Goal: Task Accomplishment & Management: Complete application form

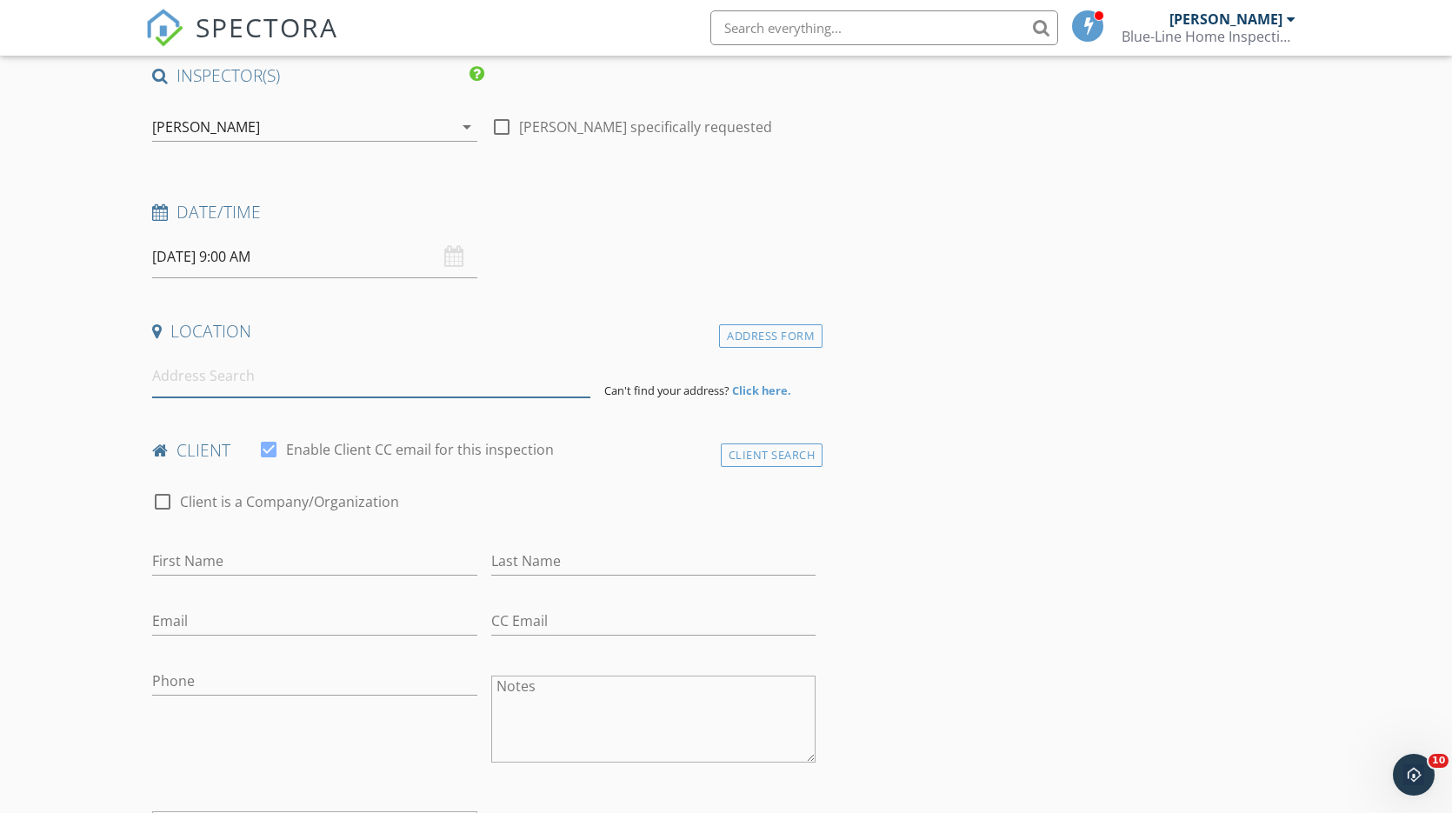
click at [279, 384] on input at bounding box center [371, 376] width 438 height 43
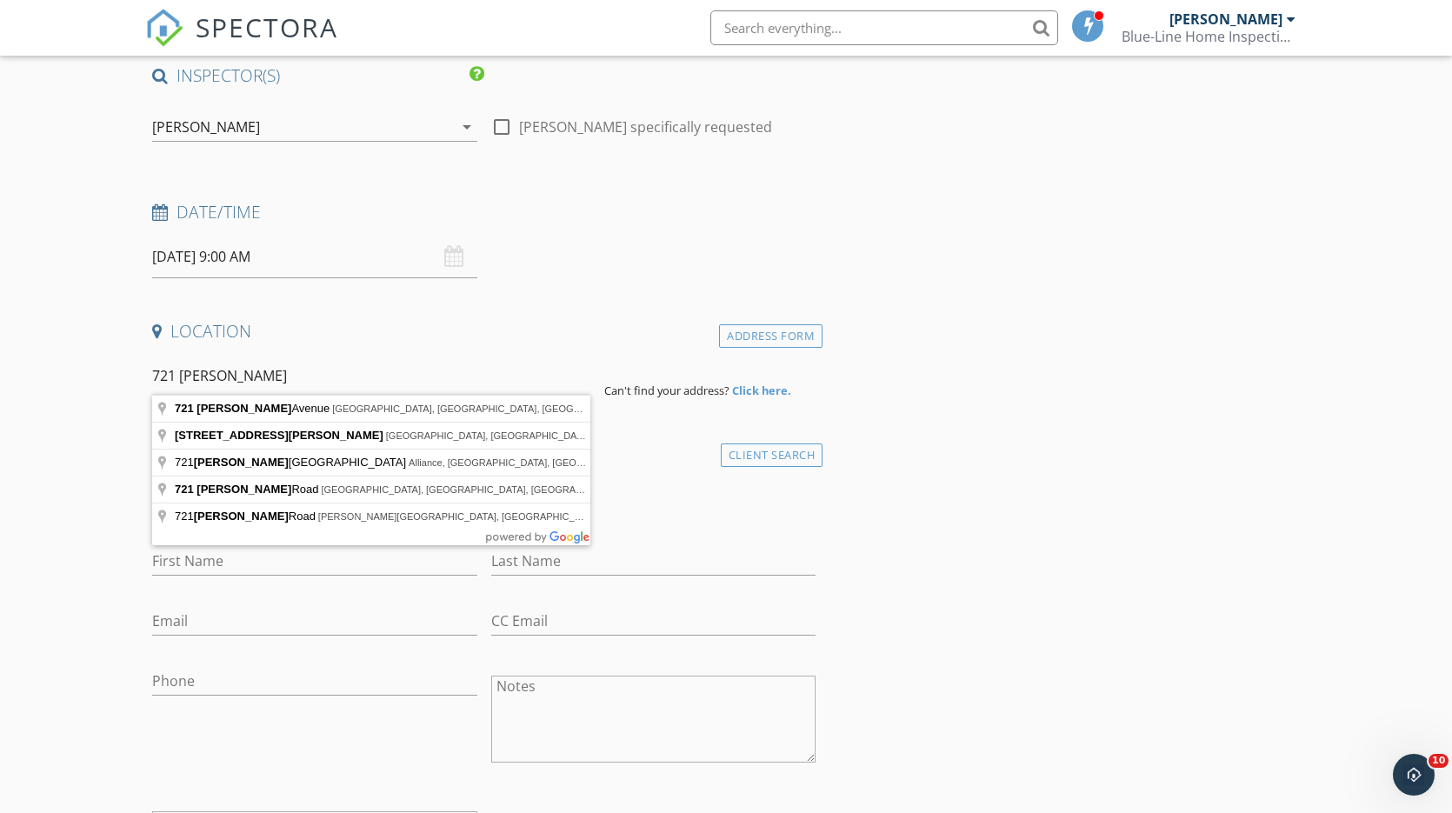
type input "721 Heltman Avenue, Ashland, OH, USA"
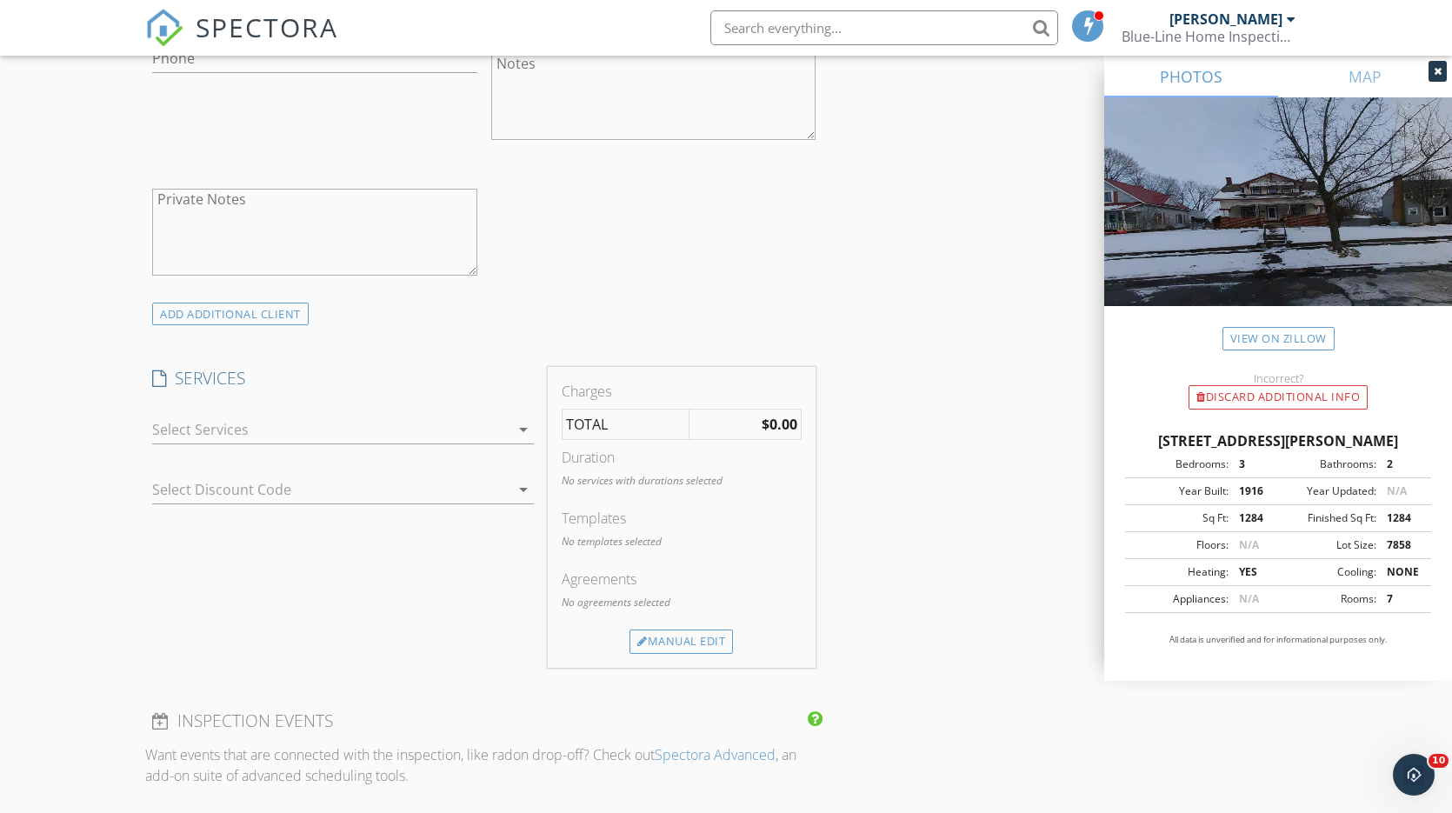
scroll to position [1205, 0]
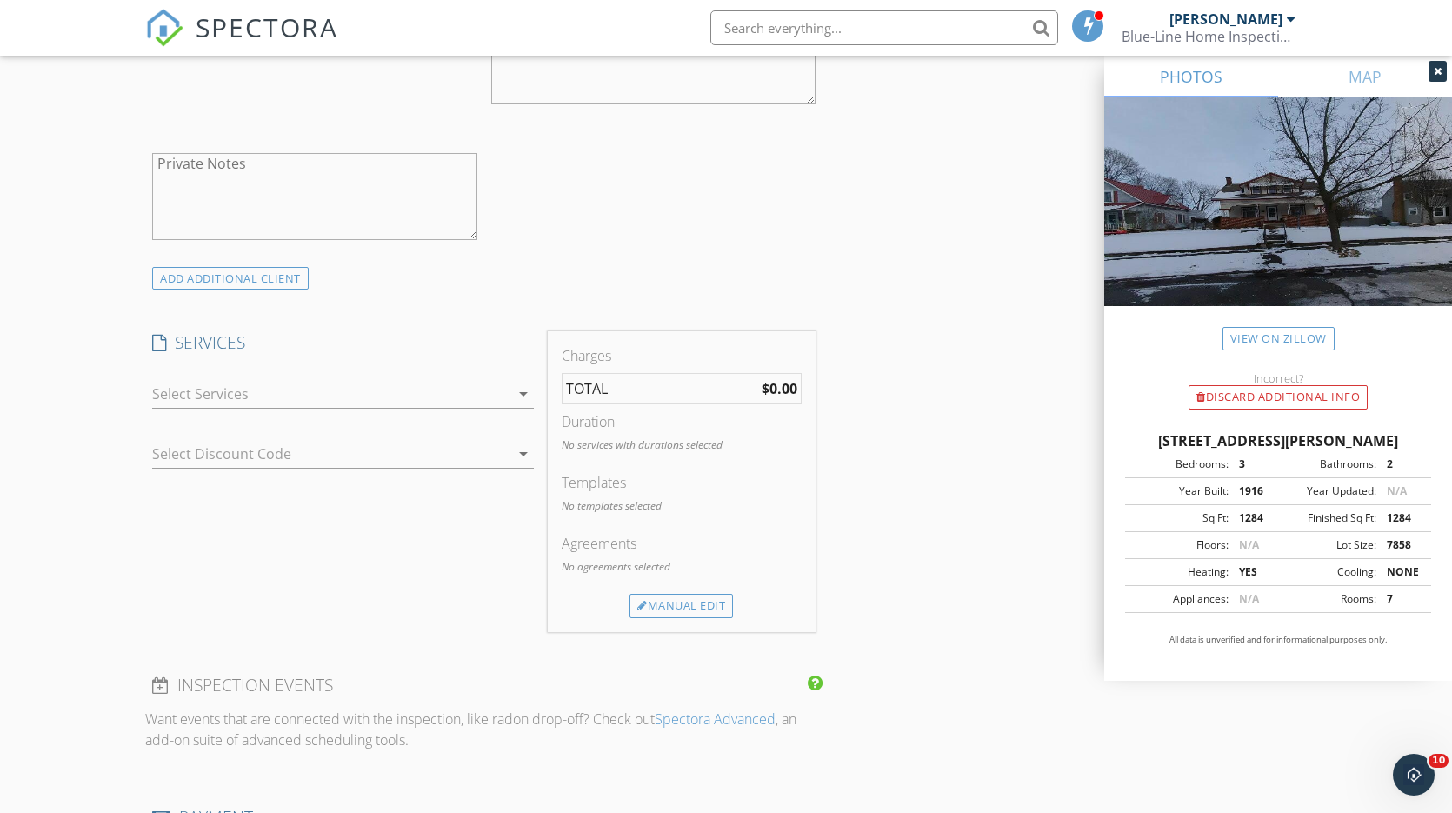
click at [521, 385] on icon "arrow_drop_down" at bounding box center [523, 393] width 21 height 21
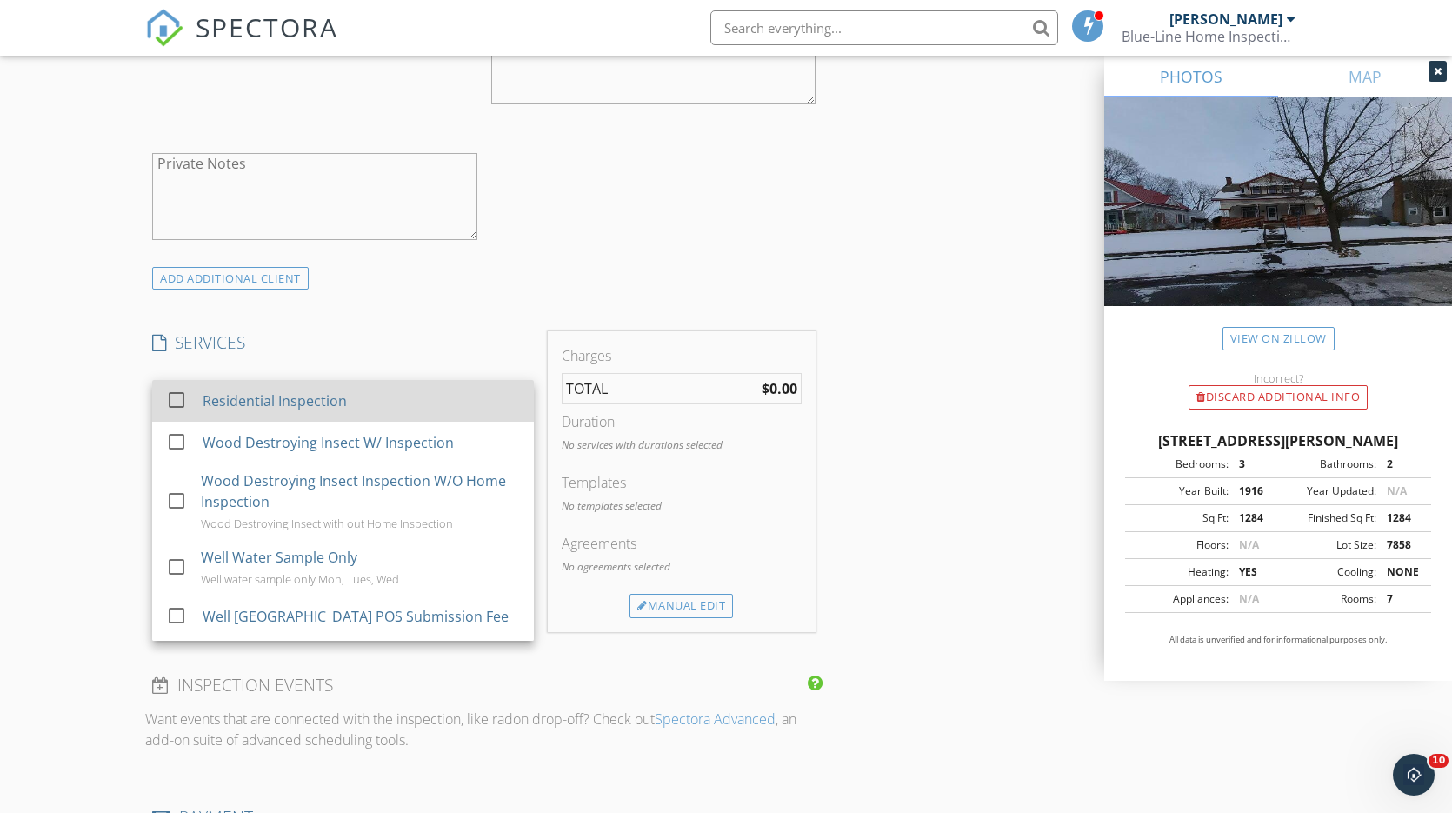
click at [455, 402] on div "Residential Inspection" at bounding box center [361, 400] width 317 height 35
checkbox input "true"
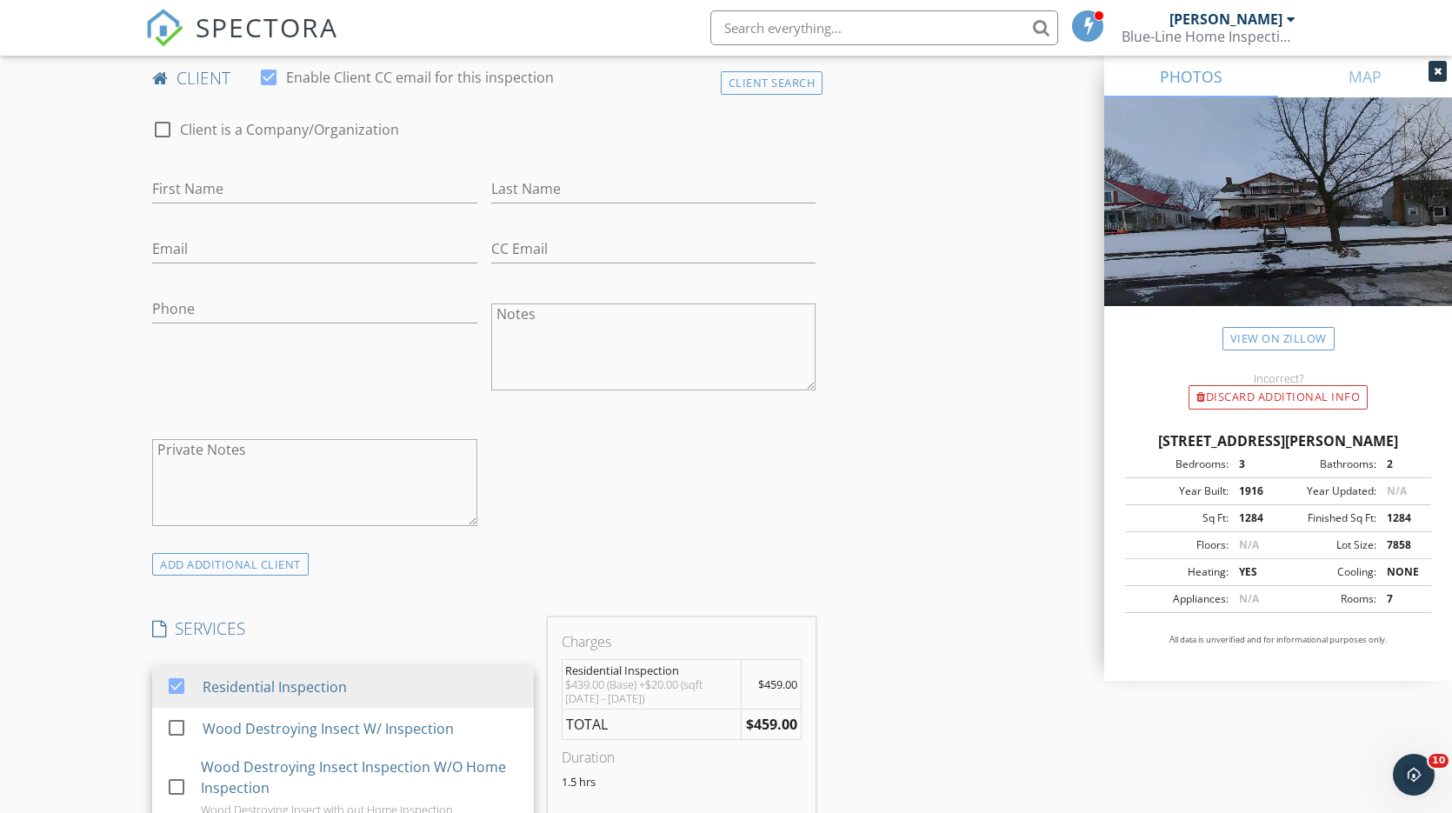
scroll to position [917, 0]
type input "Josh & Cheyenne"
type input "Mast"
type input "joshuacoe1998@gmail.com"
type input "419-685-7895"
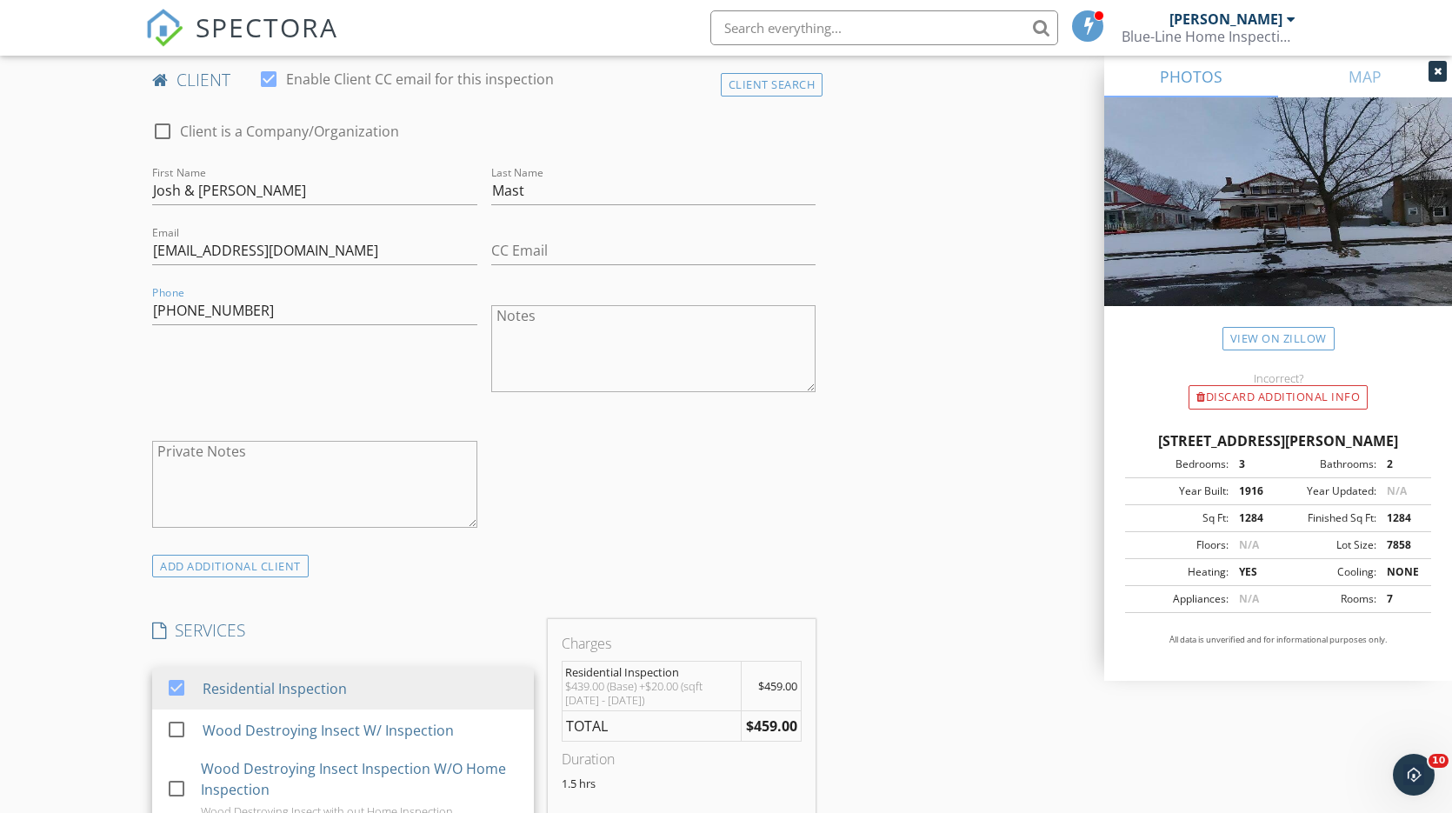
click at [563, 467] on div "check_box_outline_blank Client is a Company/Organization First Name Josh & Chey…" at bounding box center [483, 328] width 677 height 450
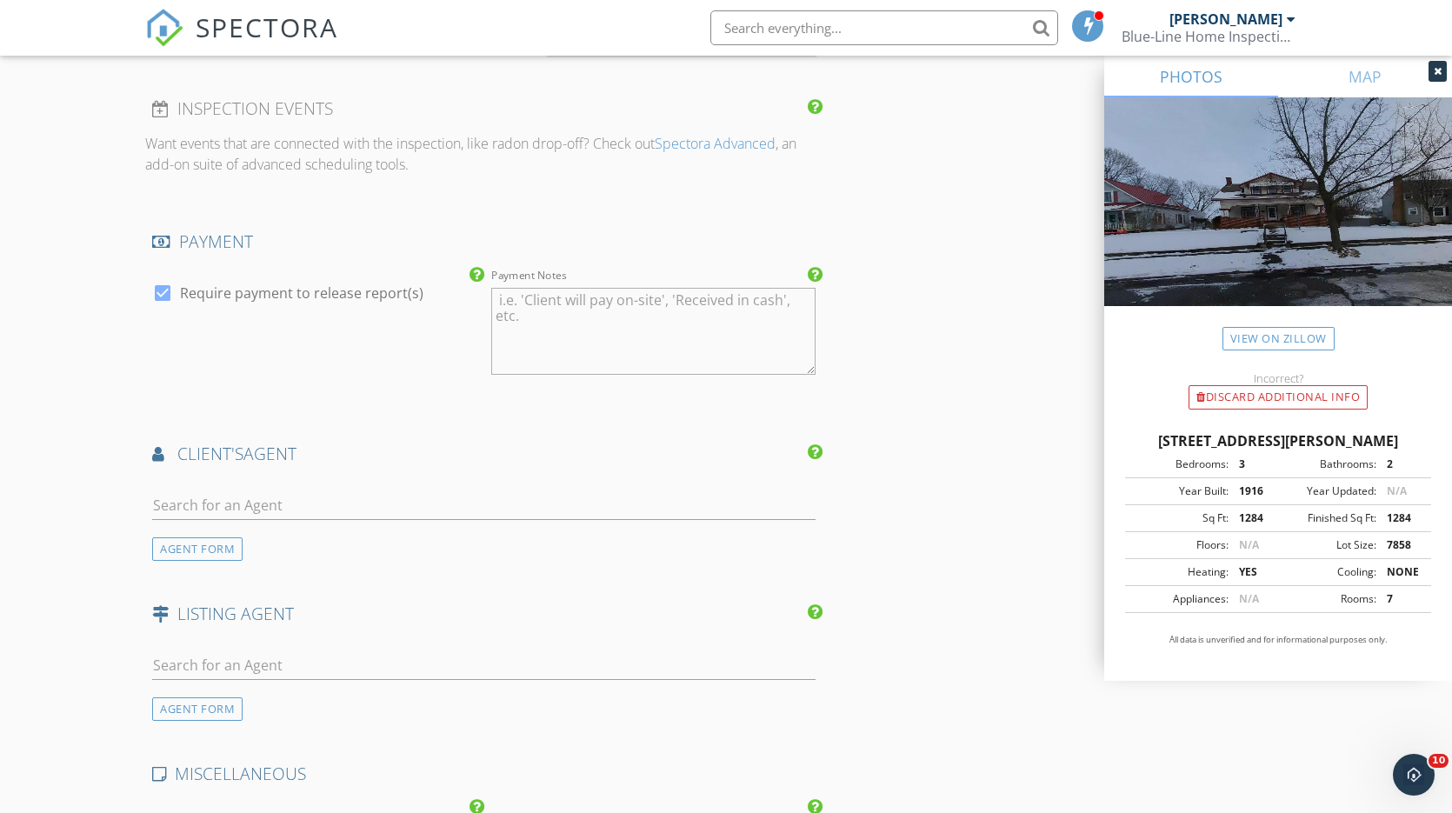
scroll to position [1841, 0]
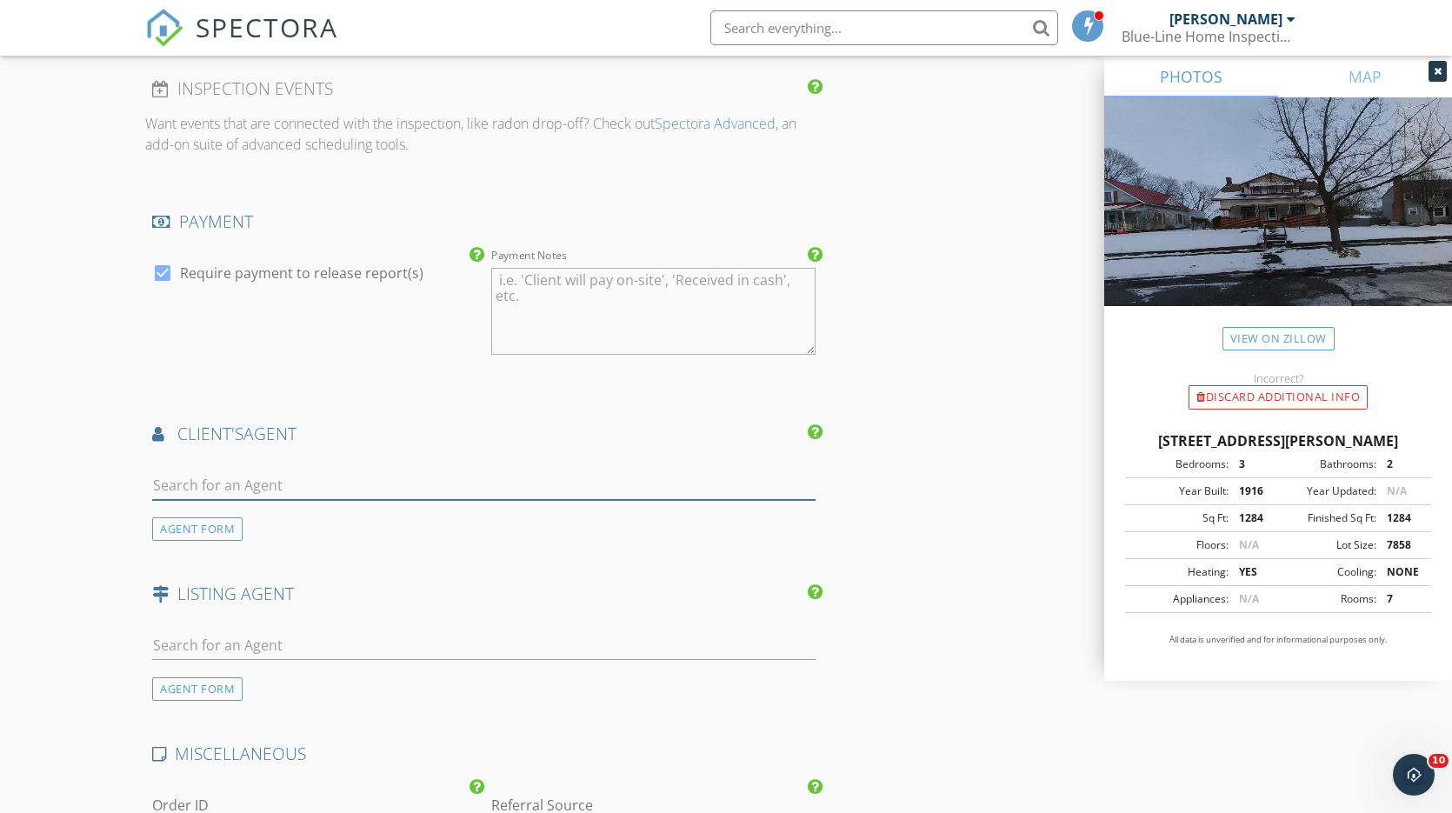
click at [296, 471] on input "text" at bounding box center [483, 485] width 663 height 29
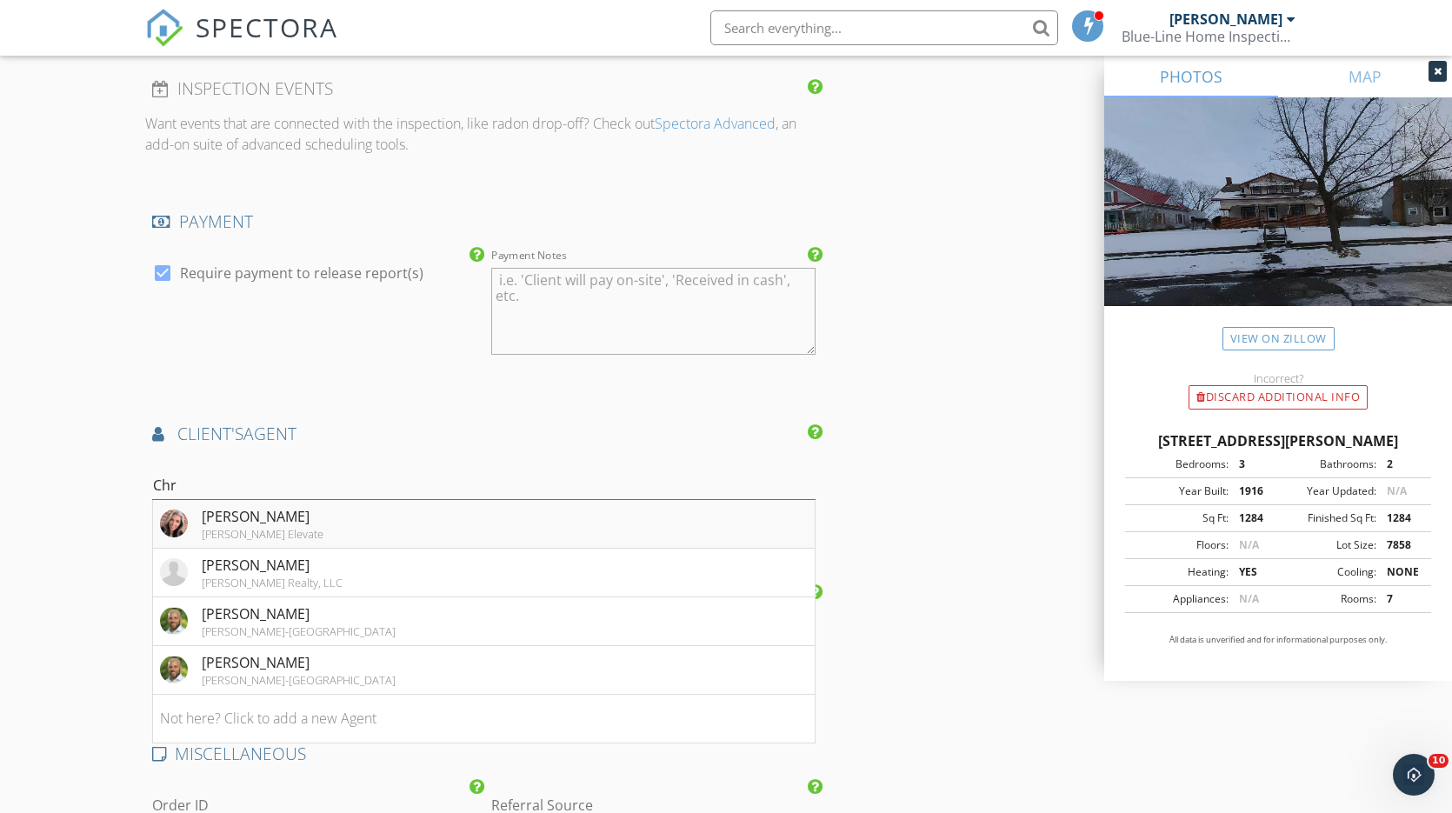
type input "Chr"
click at [327, 500] on li "Christina Roberto Keller Williams Elevate" at bounding box center [483, 524] width 661 height 49
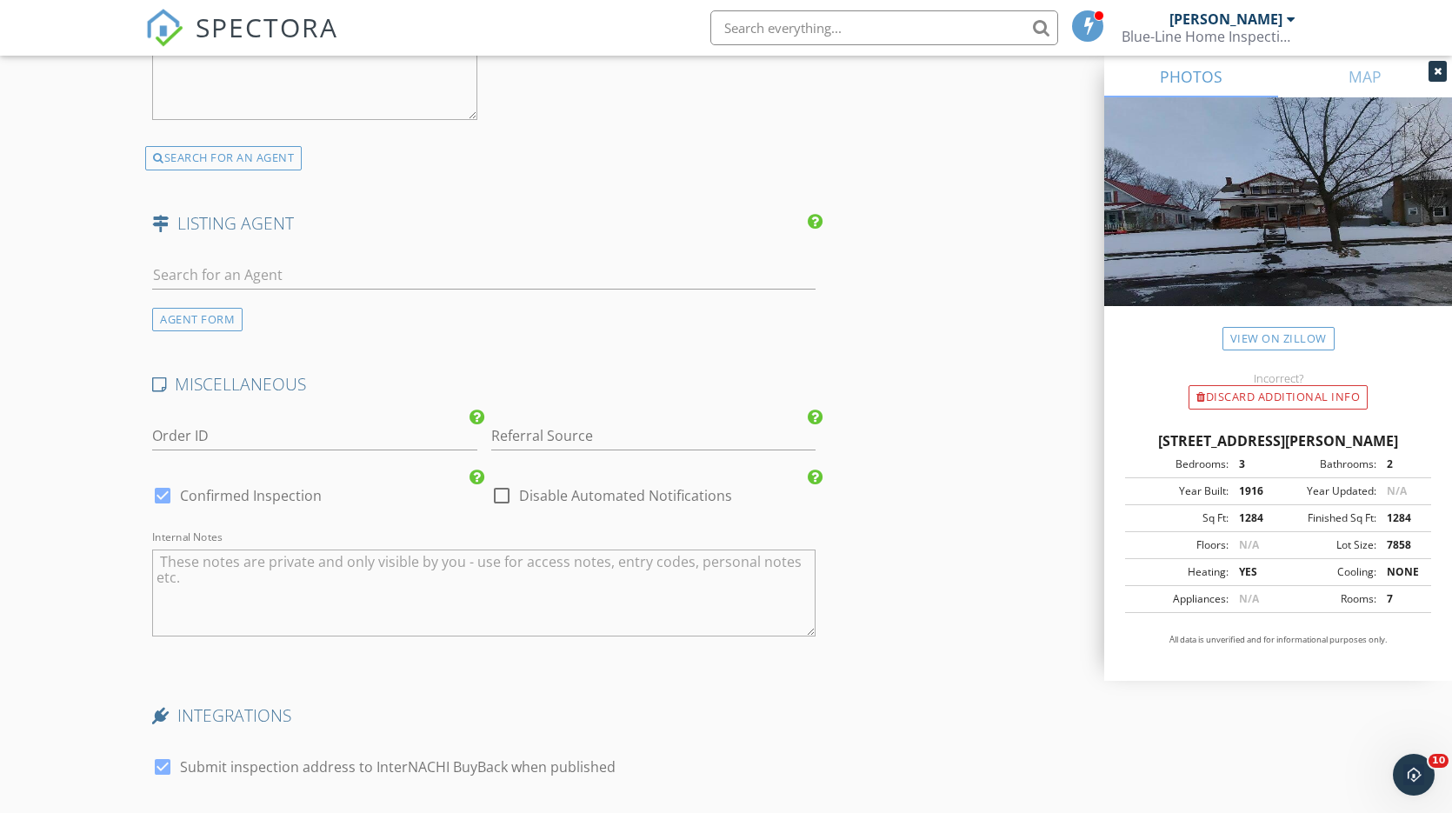
scroll to position [2622, 0]
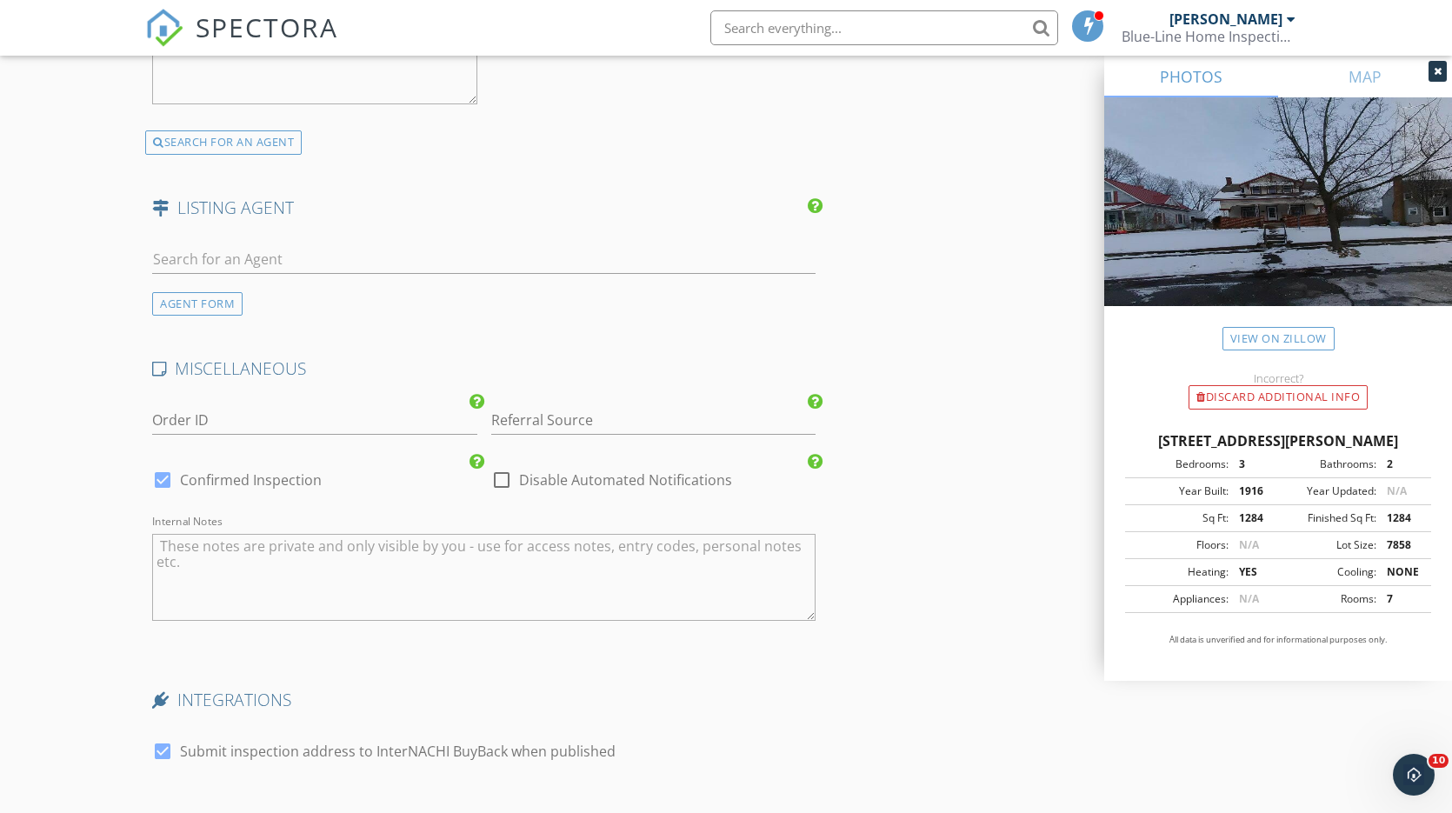
click at [163, 465] on div at bounding box center [163, 480] width 30 height 30
checkbox input "false"
checkbox input "true"
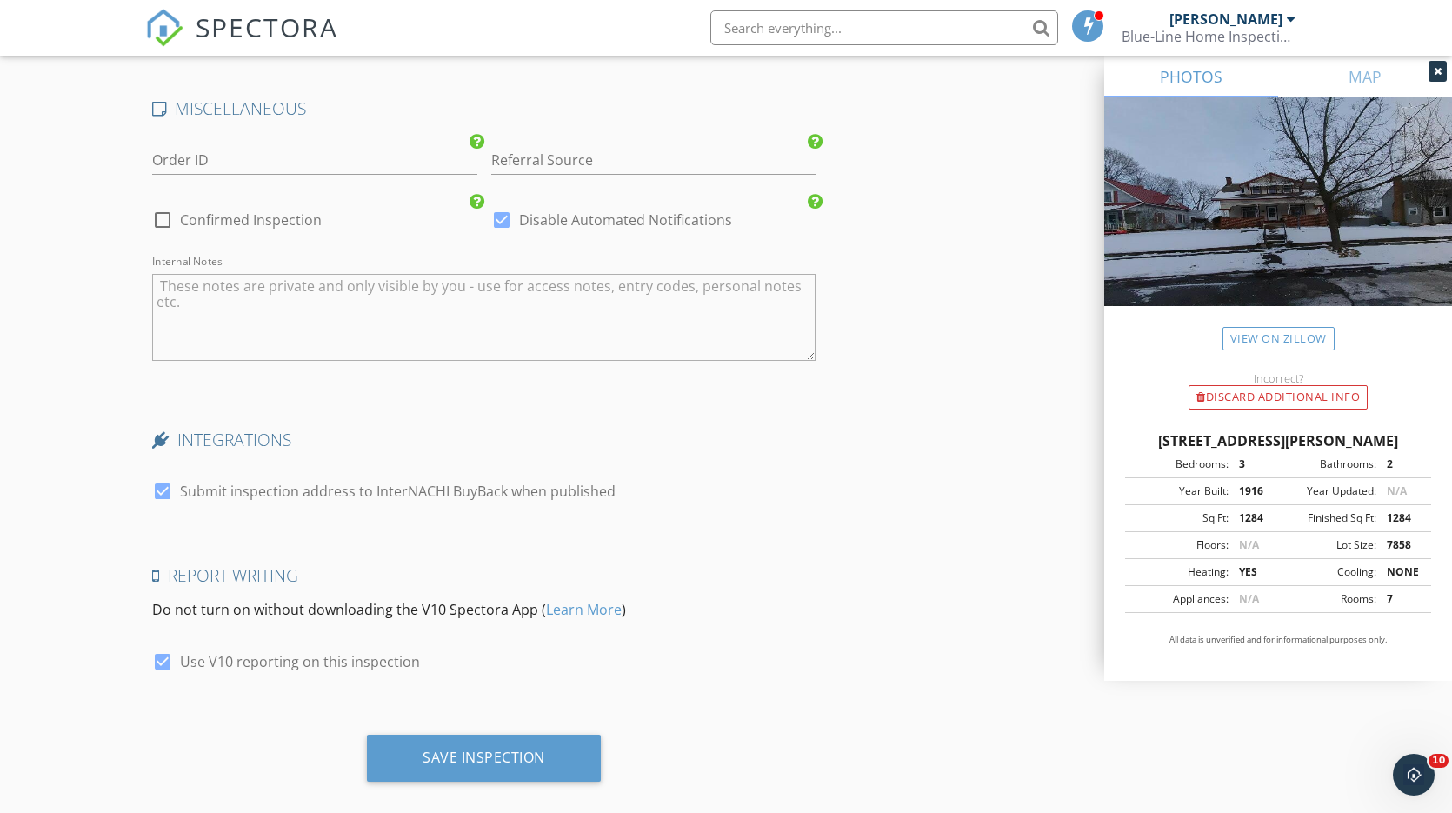
scroll to position [2881, 0]
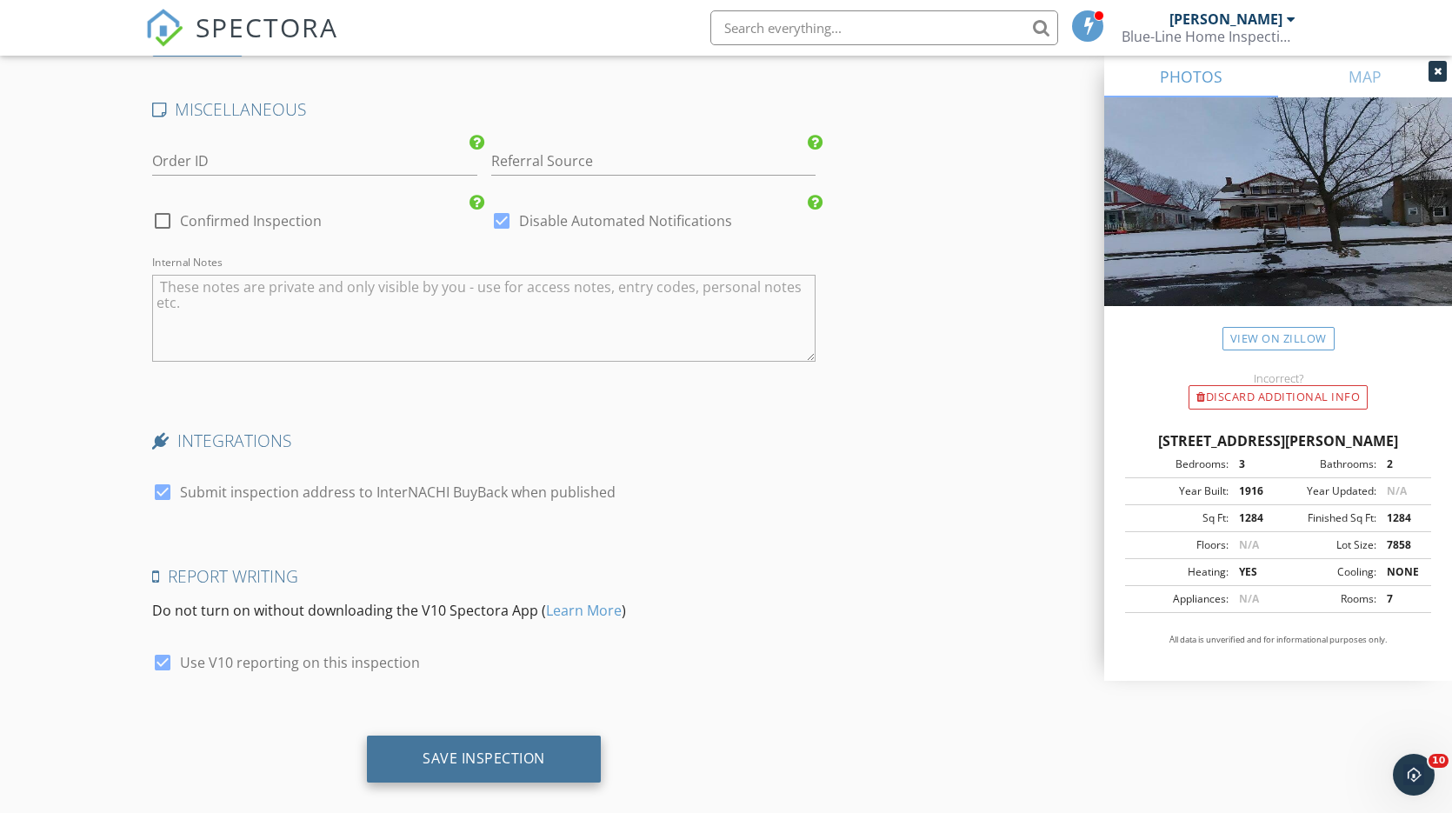
click at [441, 749] on div "Save Inspection" at bounding box center [483, 757] width 123 height 17
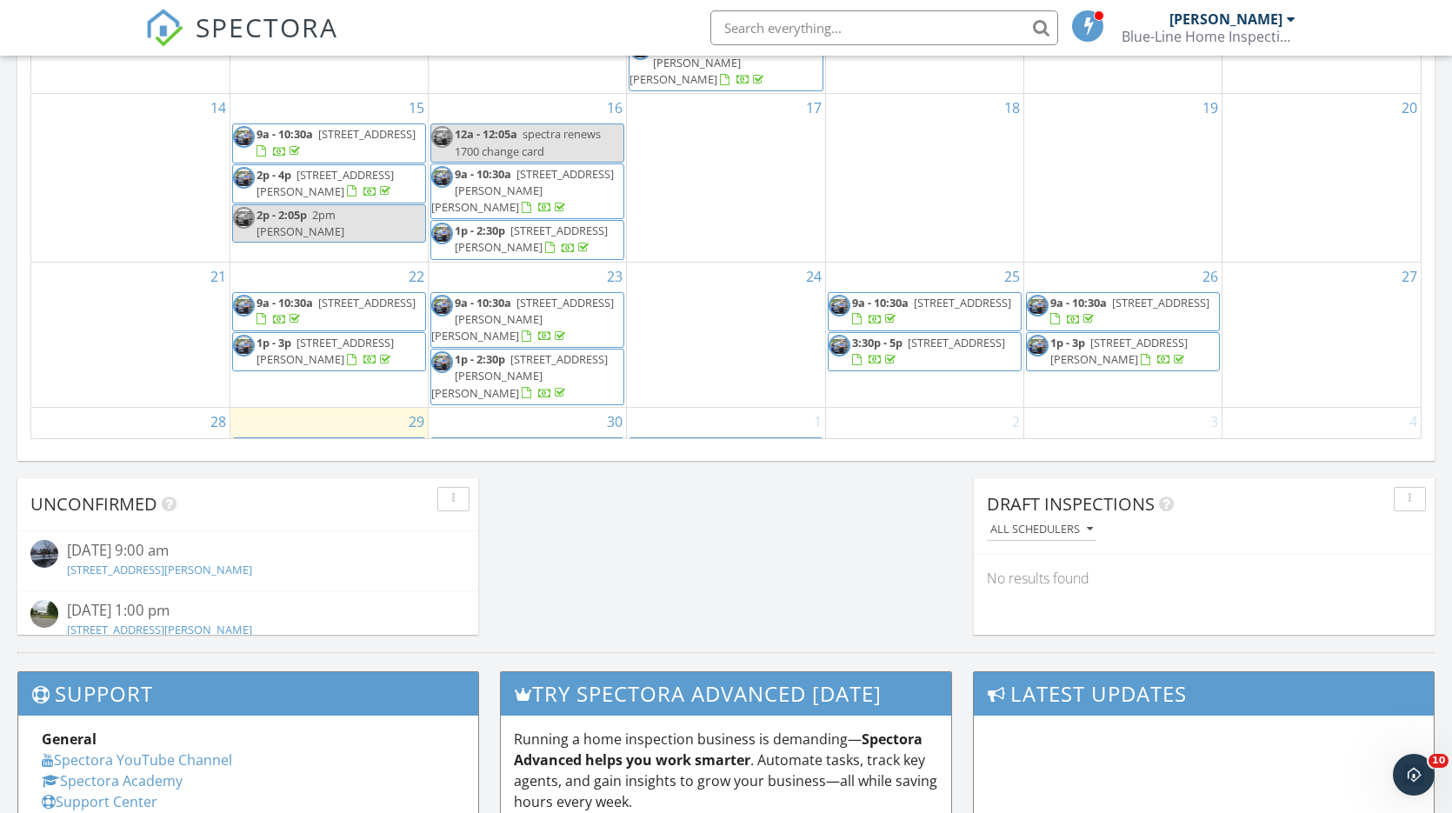
scroll to position [1212, 0]
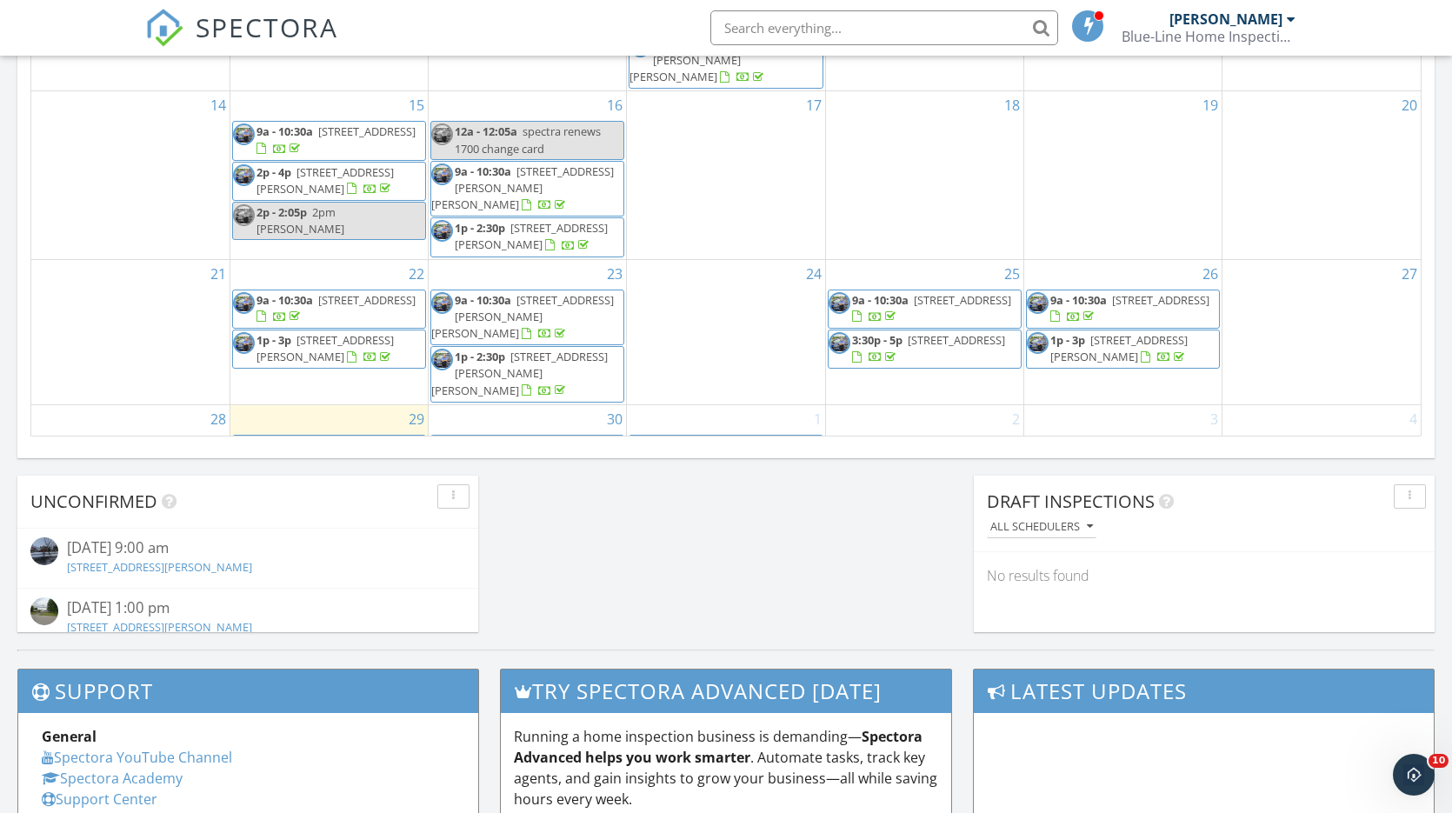
click at [709, 437] on span "9a - 10:30a" at bounding box center [681, 445] width 56 height 16
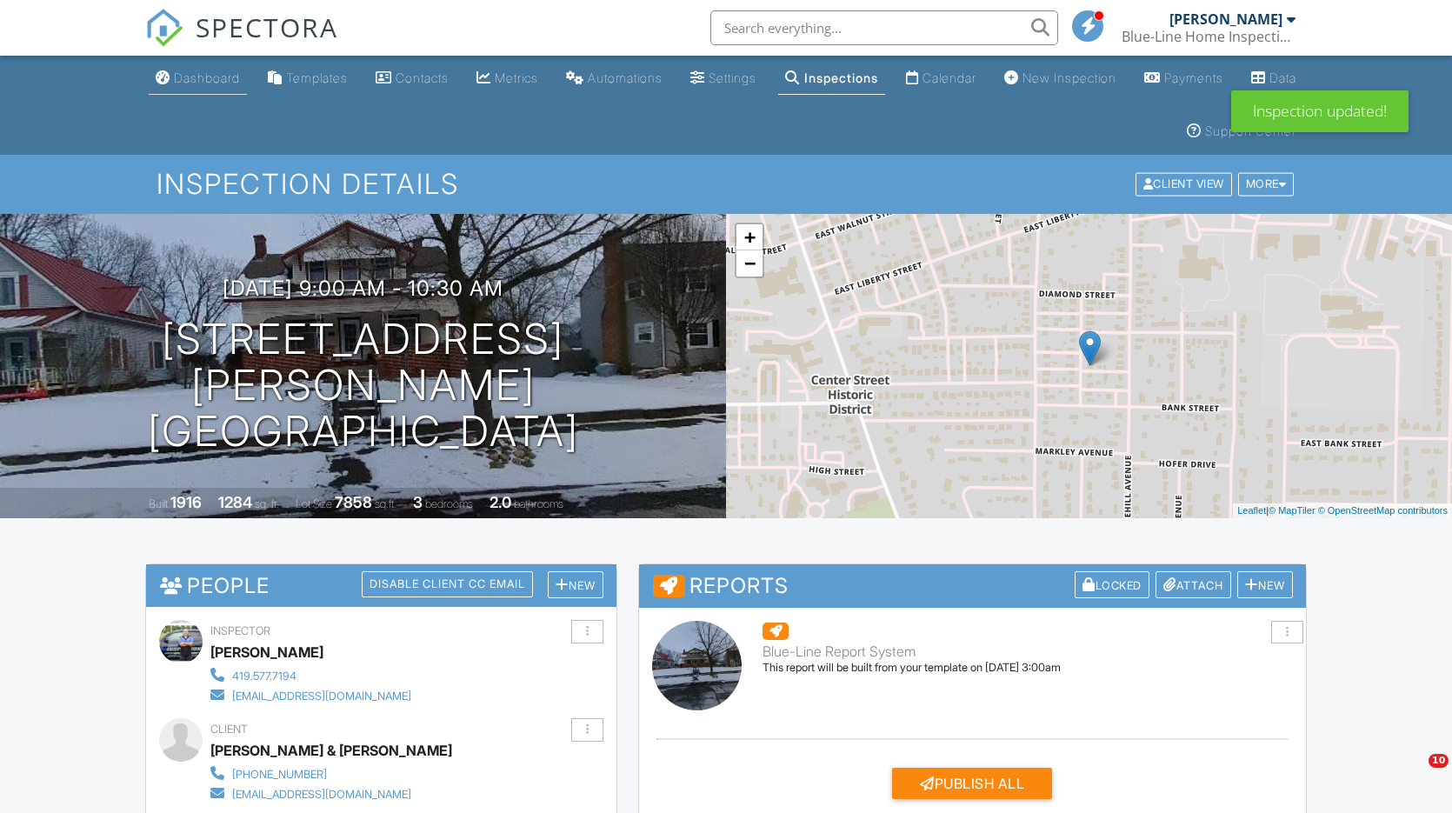
click at [203, 80] on div "Dashboard" at bounding box center [207, 77] width 66 height 15
